Goal: Browse casually

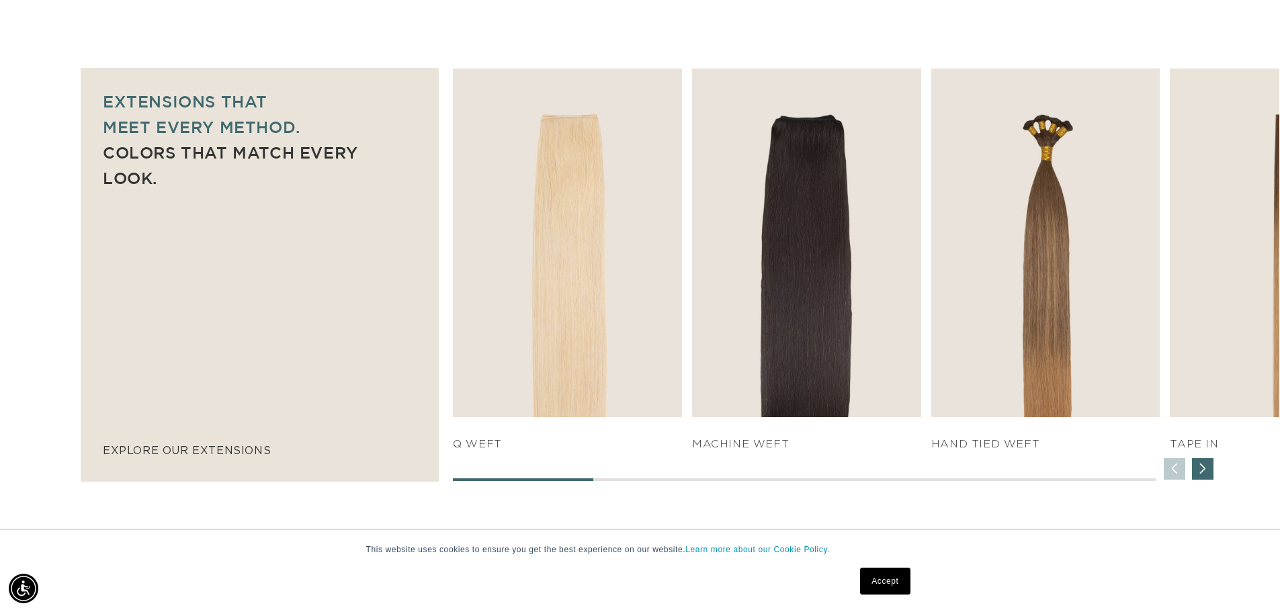
click at [1202, 470] on div "Next slide" at bounding box center [1202, 468] width 21 height 21
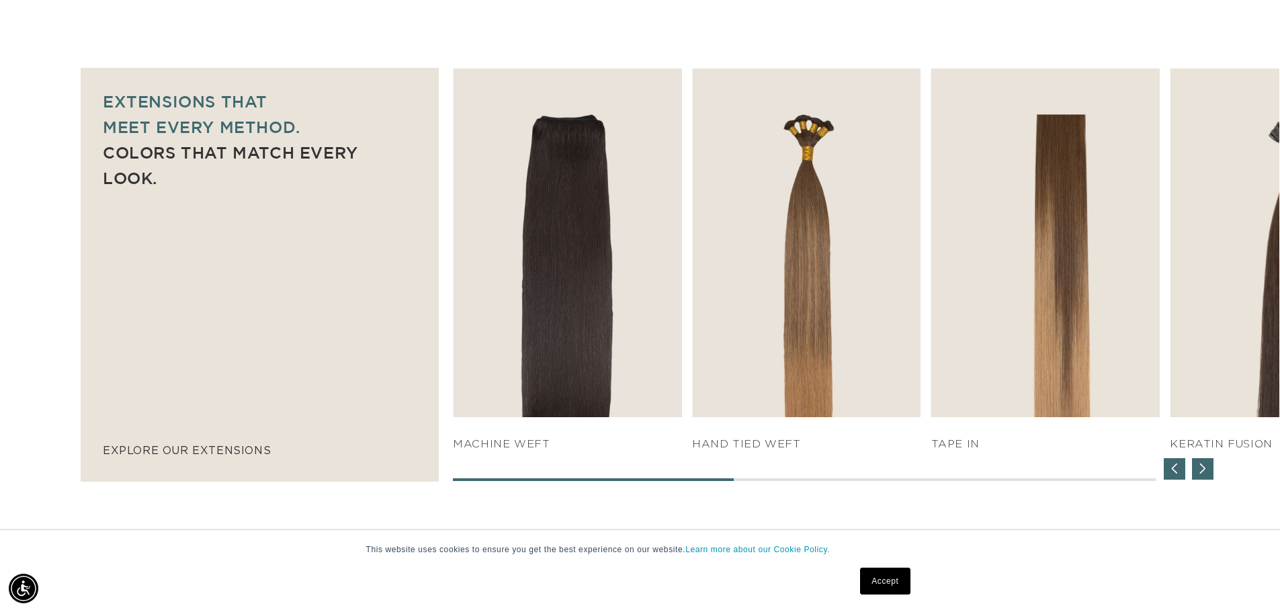
click at [1202, 470] on div "Next slide" at bounding box center [1202, 468] width 21 height 21
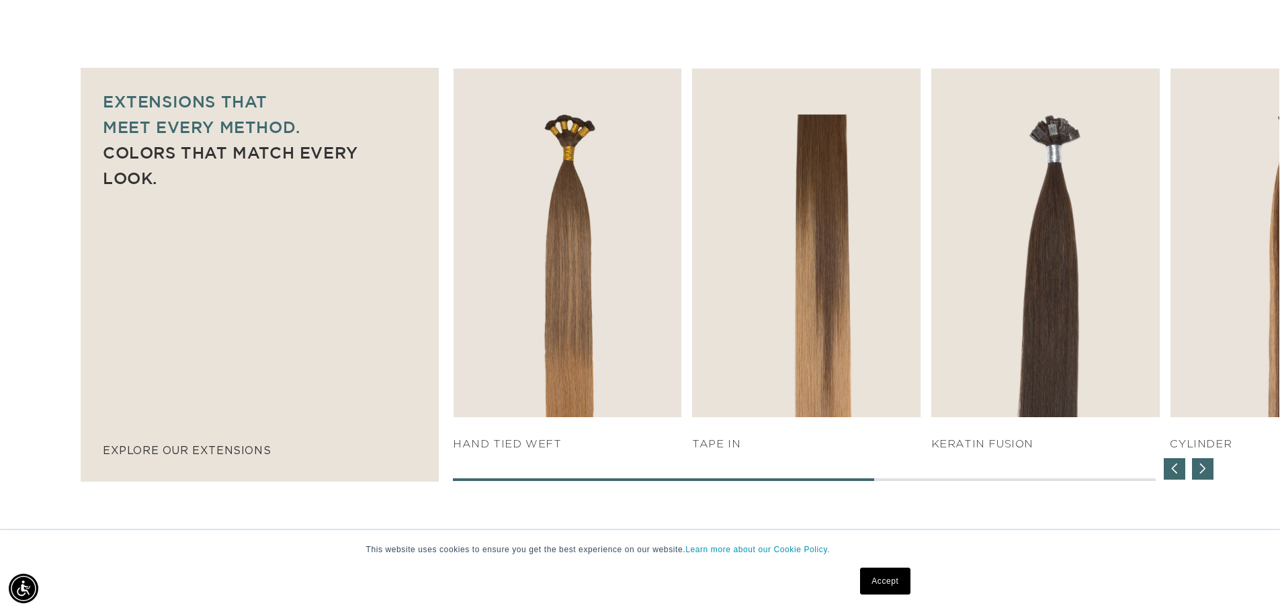
click at [1202, 470] on div "Next slide" at bounding box center [1202, 468] width 21 height 21
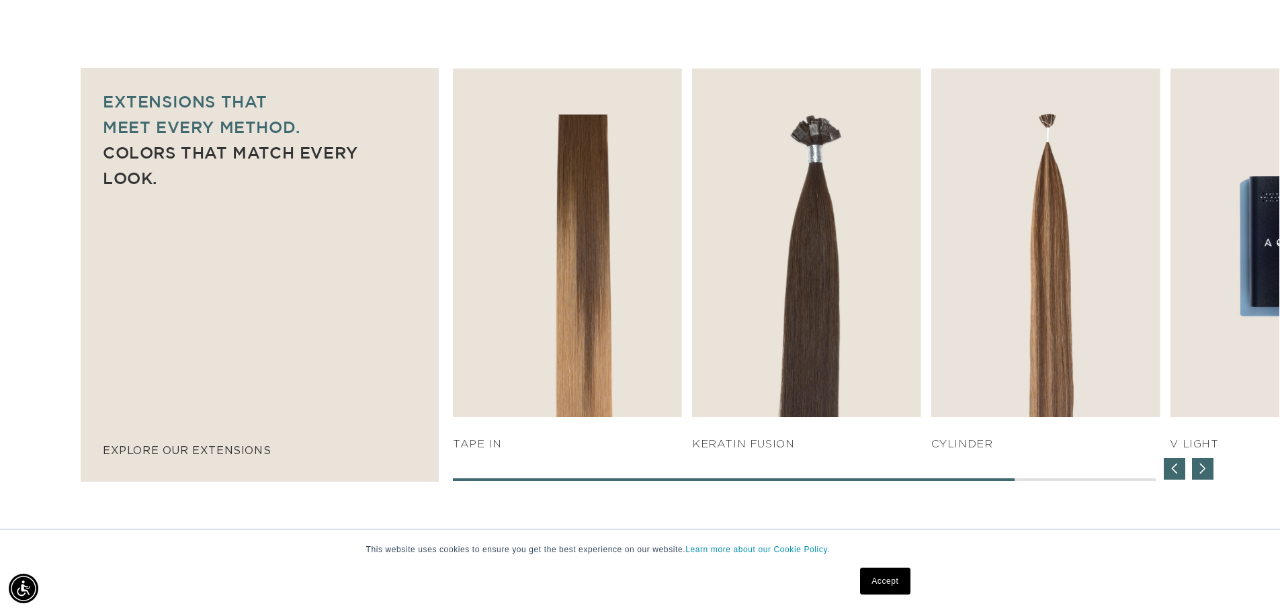
click at [1202, 470] on div "Next slide" at bounding box center [1202, 468] width 21 height 21
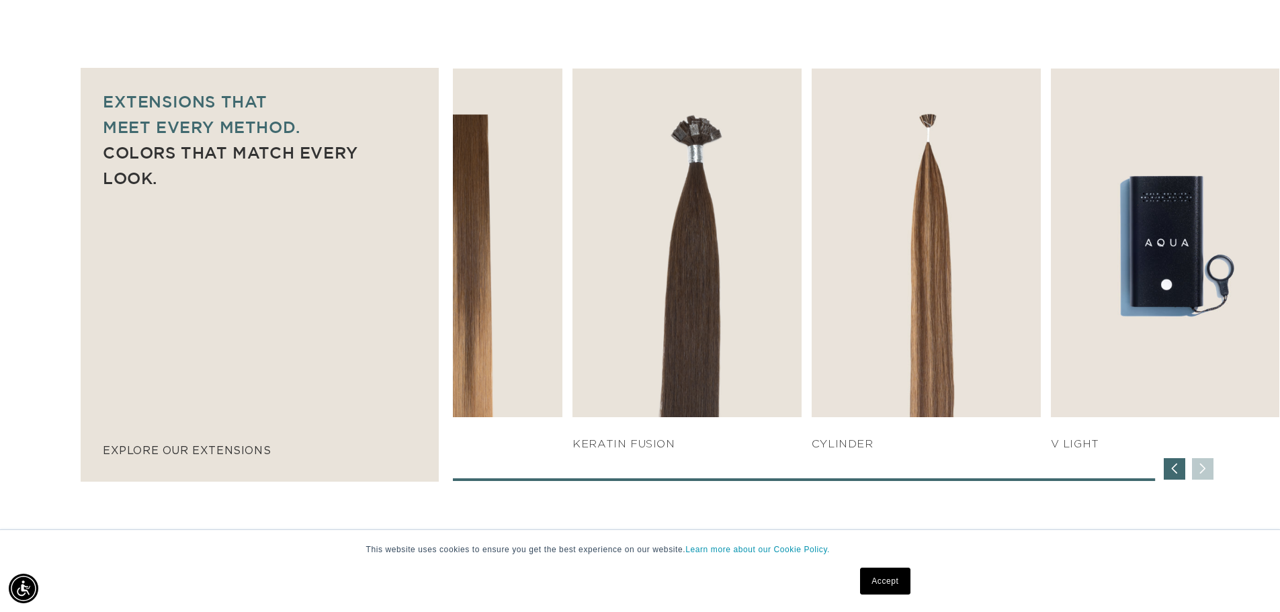
click at [1202, 470] on div "SHOP NOW q weft SHOP NOW Machine Weft SHOP NOW" at bounding box center [866, 275] width 826 height 412
click at [1179, 475] on div "Previous slide" at bounding box center [1173, 468] width 21 height 21
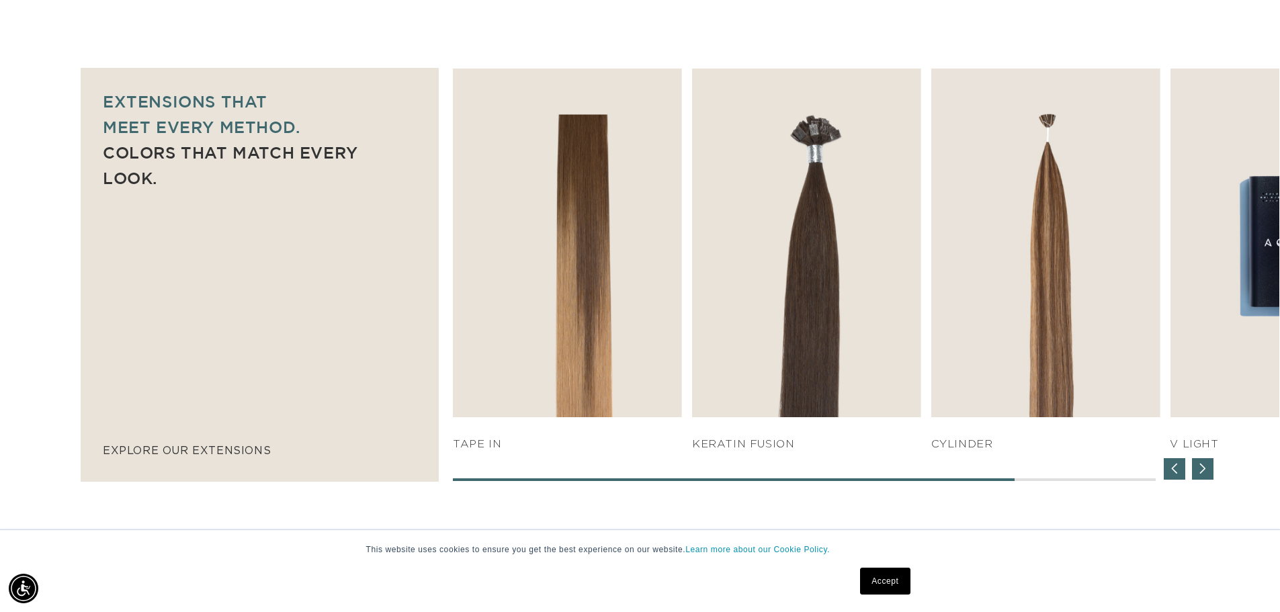
click at [1179, 475] on div "Previous slide" at bounding box center [1173, 468] width 21 height 21
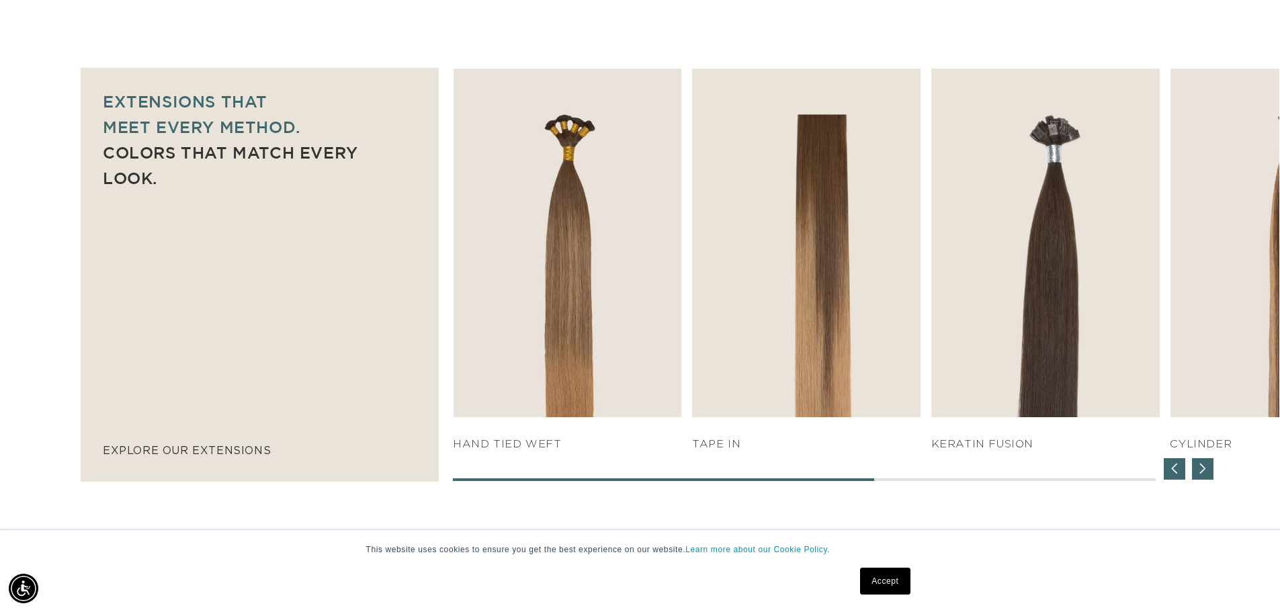
click at [1179, 475] on div "Previous slide" at bounding box center [1173, 468] width 21 height 21
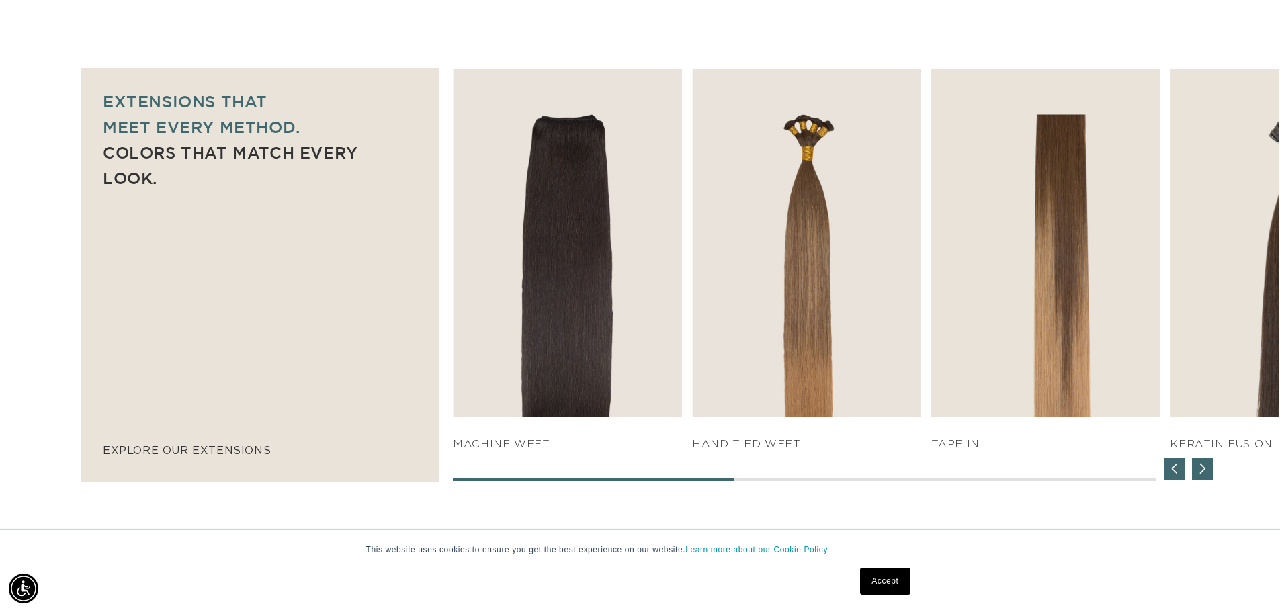
click at [1179, 473] on div "Previous slide" at bounding box center [1173, 468] width 21 height 21
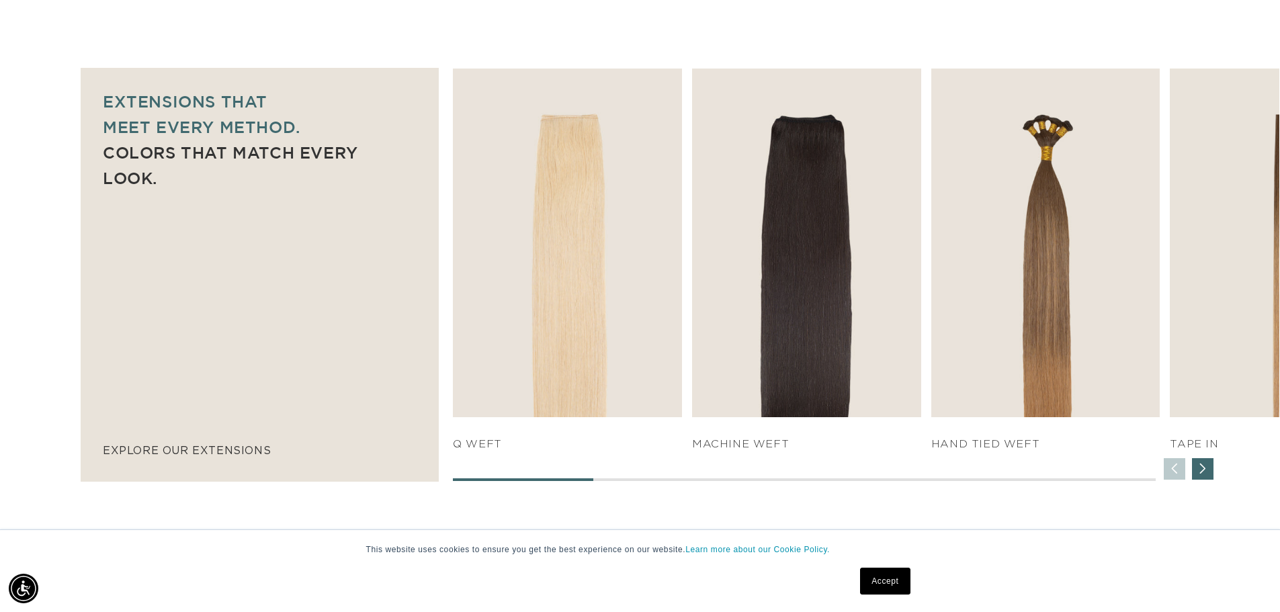
click at [1179, 473] on div "SHOP NOW q weft SHOP NOW Machine Weft SHOP NOW" at bounding box center [866, 275] width 826 height 412
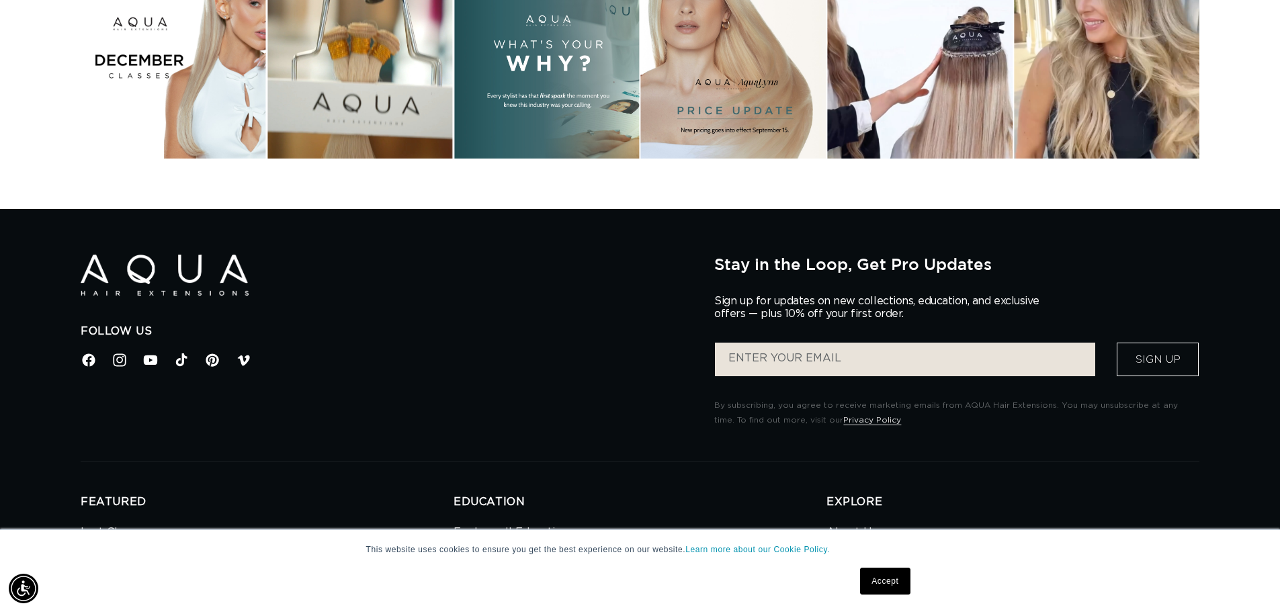
scroll to position [0, 1184]
